Goal: Information Seeking & Learning: Learn about a topic

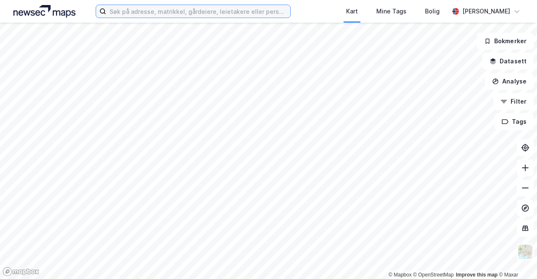
click at [170, 14] on input at bounding box center [198, 11] width 184 height 13
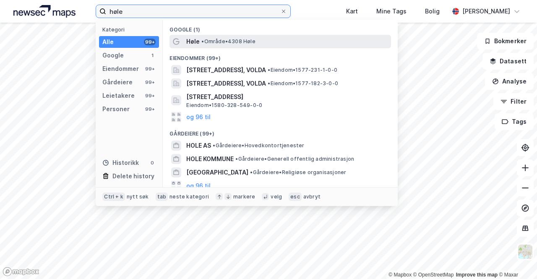
type input "høle"
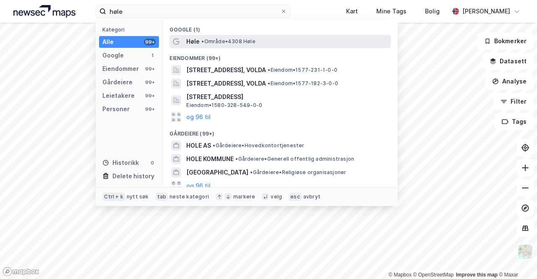
click at [204, 42] on span "•" at bounding box center [203, 41] width 3 height 6
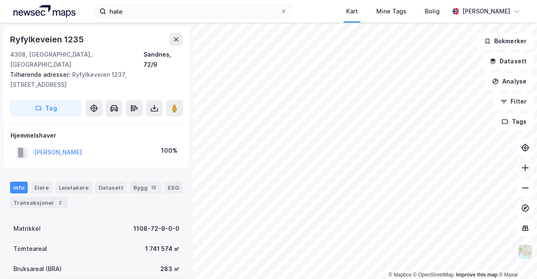
click at [525, 166] on icon at bounding box center [525, 168] width 1 height 7
